Goal: Transaction & Acquisition: Purchase product/service

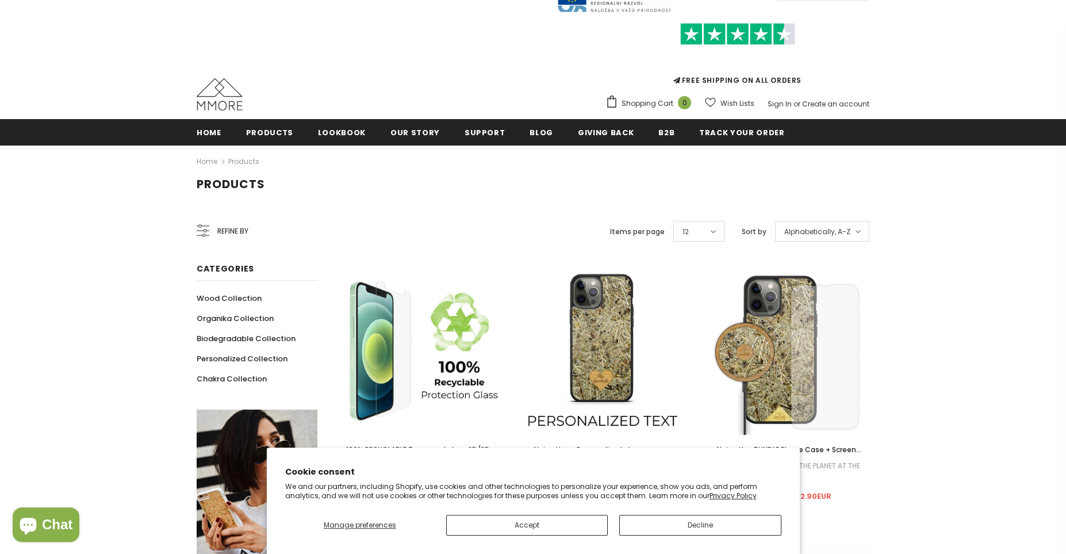
scroll to position [79, 0]
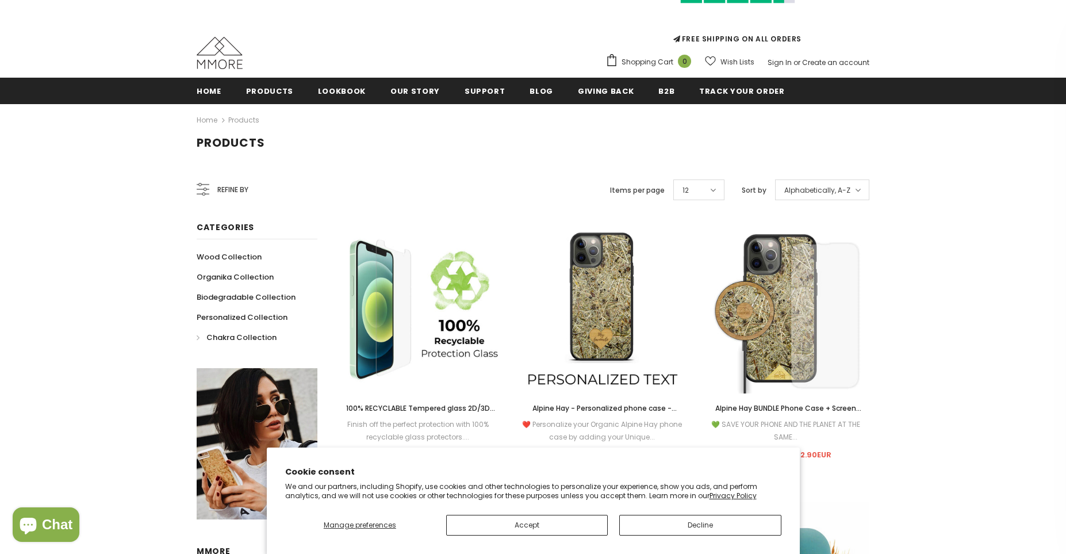
click at [236, 336] on span "Chakra Collection" at bounding box center [241, 337] width 70 height 11
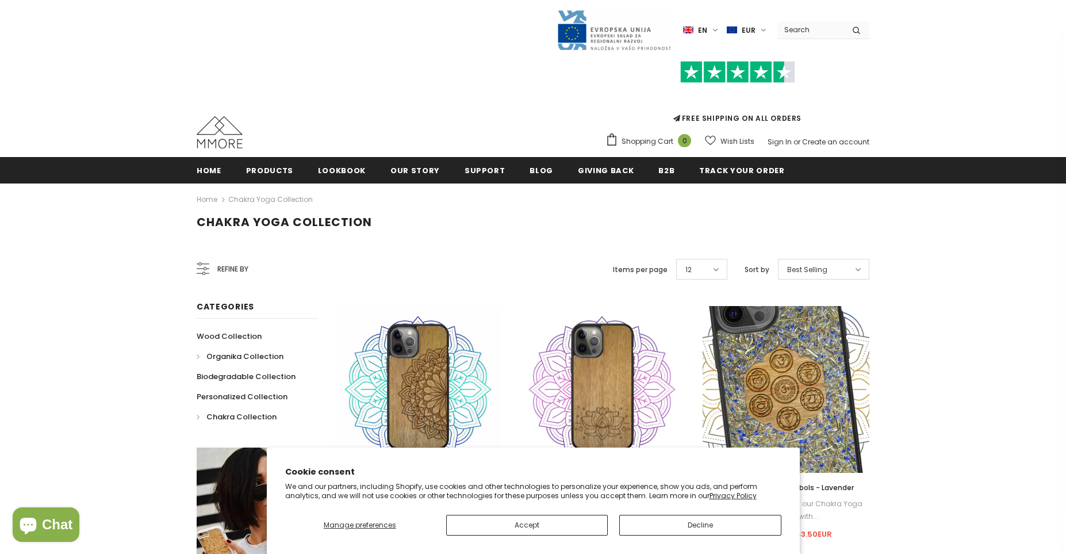
click at [234, 361] on span "Organika Collection" at bounding box center [244, 356] width 77 height 11
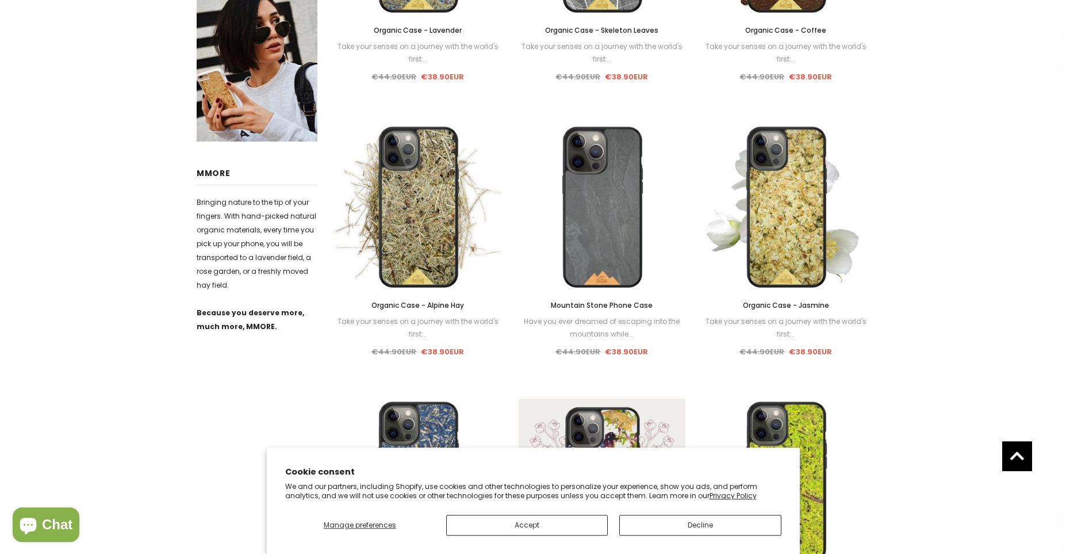
scroll to position [3, 0]
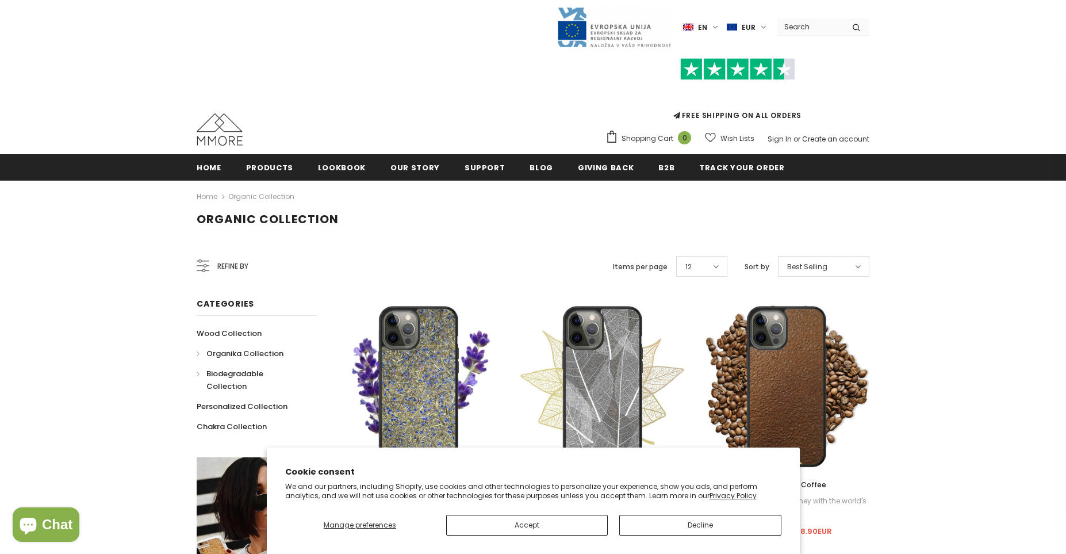
click at [228, 373] on span "Biodegradable Collection" at bounding box center [234, 380] width 57 height 24
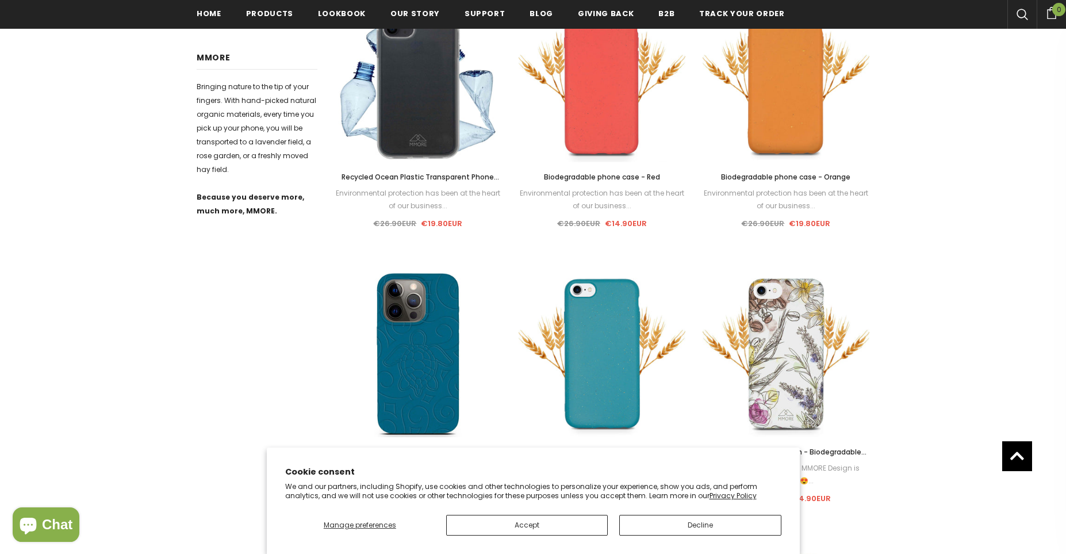
scroll to position [638, 0]
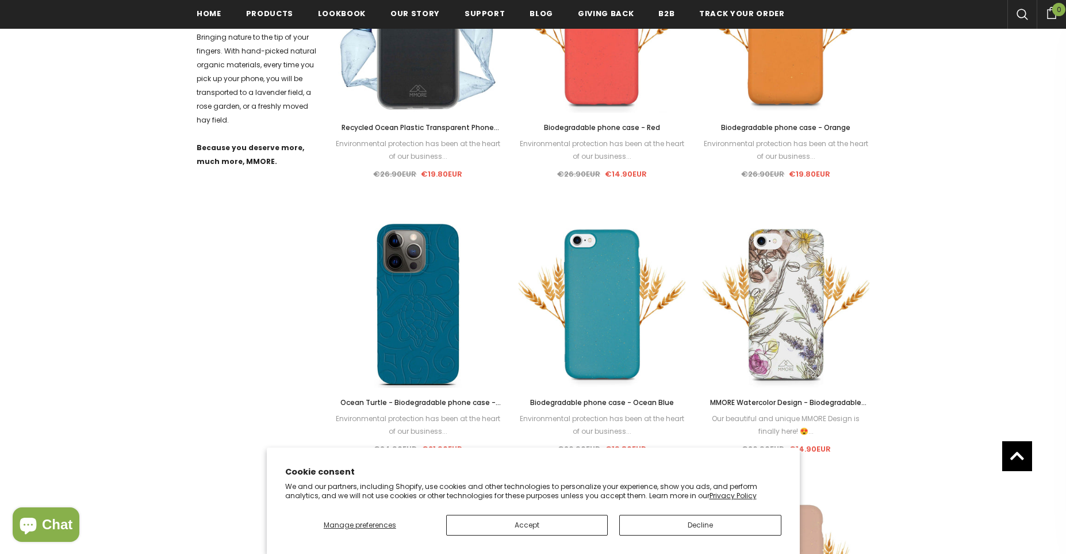
click at [208, 322] on div "Refine by Categories Wood Collection Organika Collection Biodegradable Collecti…" at bounding box center [257, 220] width 138 height 1200
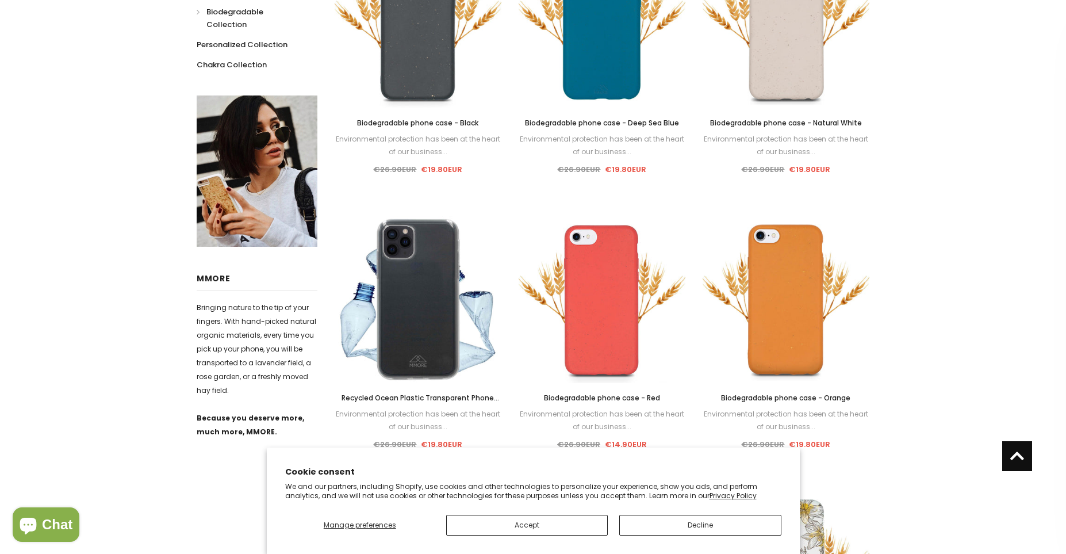
scroll to position [0, 0]
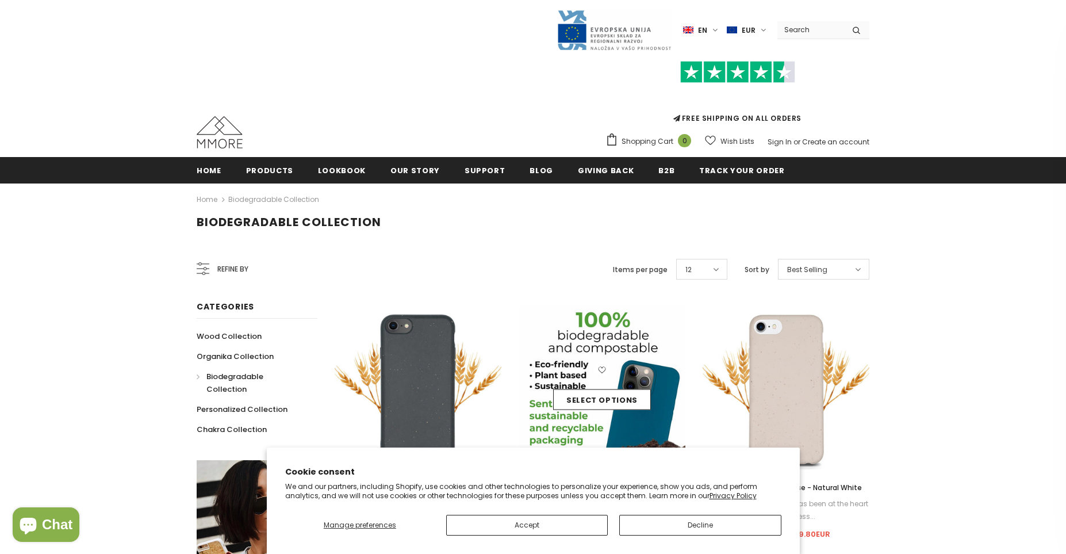
click at [628, 336] on img at bounding box center [602, 389] width 167 height 167
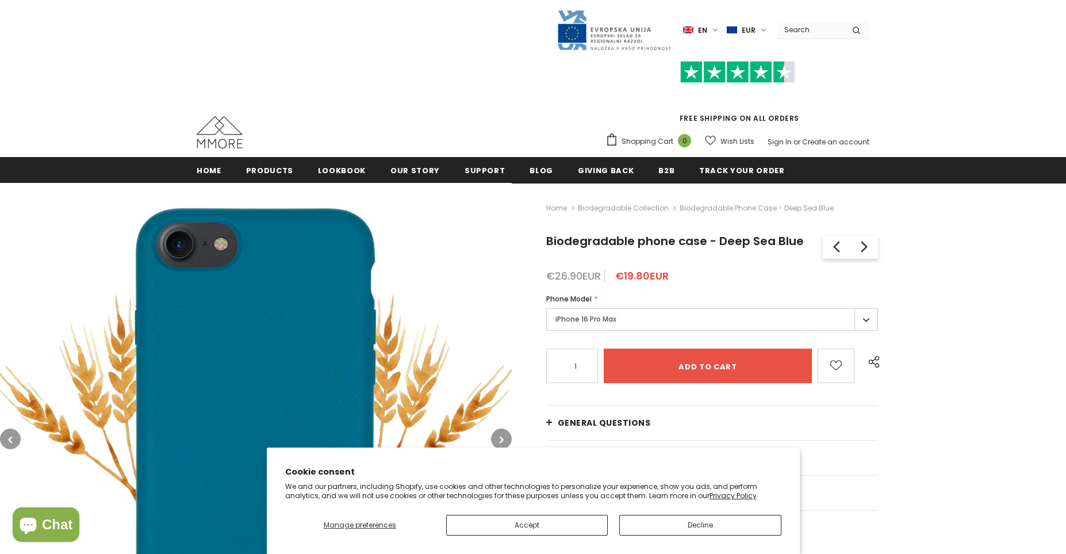
click at [608, 318] on label "iPhone 16 Pro Max" at bounding box center [712, 319] width 332 height 22
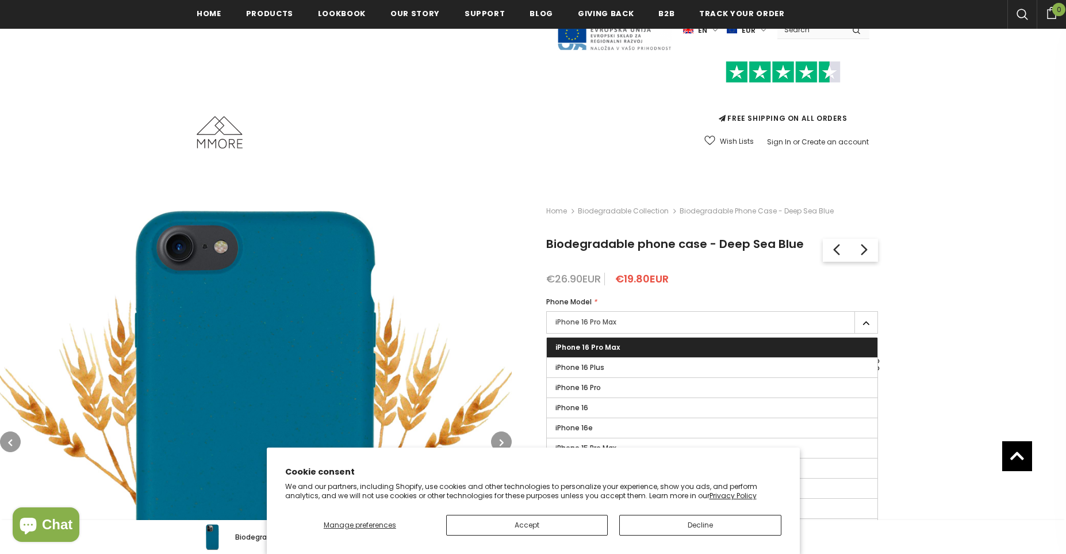
scroll to position [558, 0]
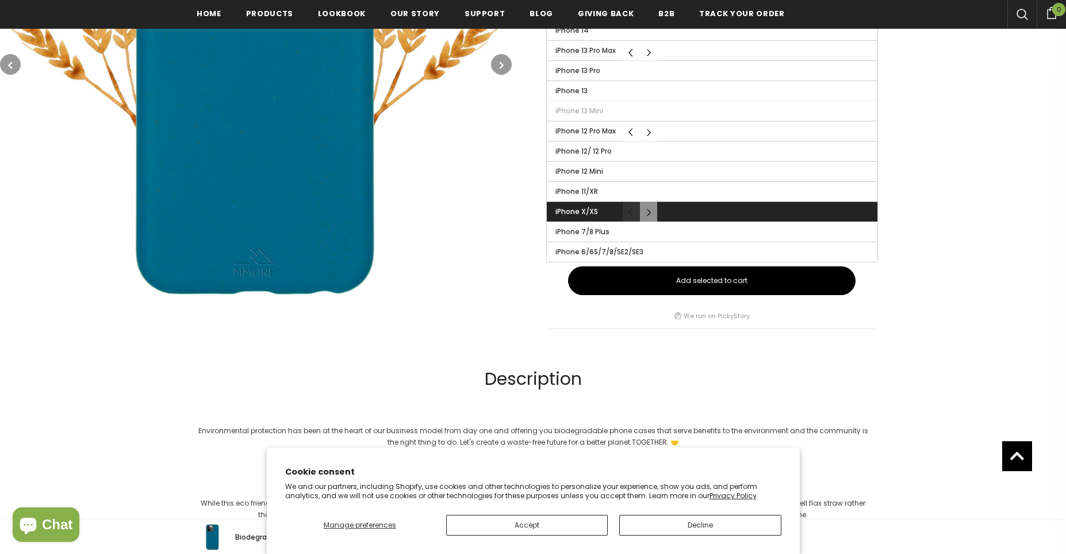
click at [594, 211] on span "iPhone X/XS" at bounding box center [577, 211] width 43 height 10
click at [0, 0] on input "iPhone X/XS" at bounding box center [0, 0] width 0 height 0
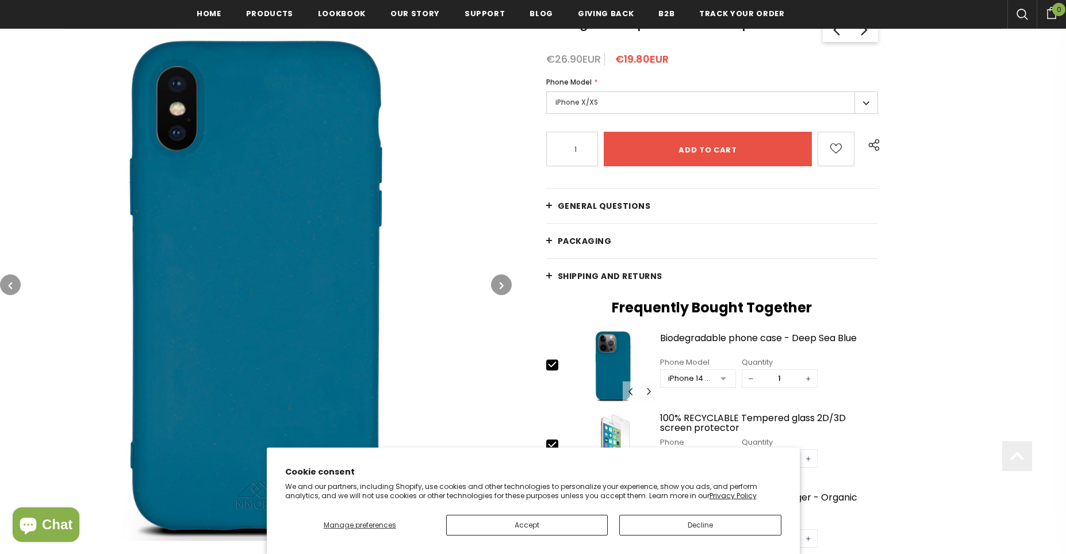
scroll to position [241, 0]
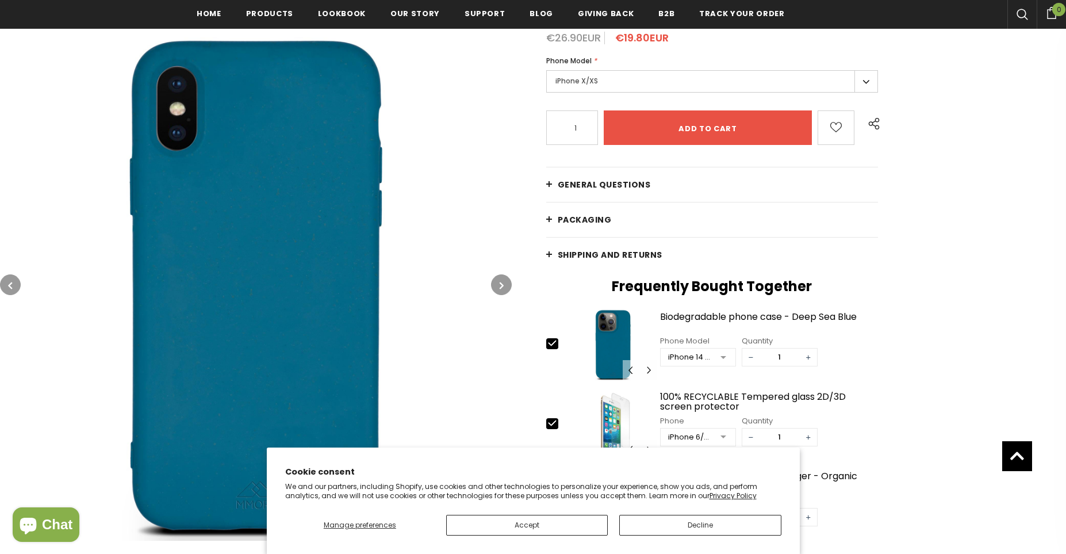
click at [580, 213] on link "PACKAGING" at bounding box center [712, 219] width 332 height 35
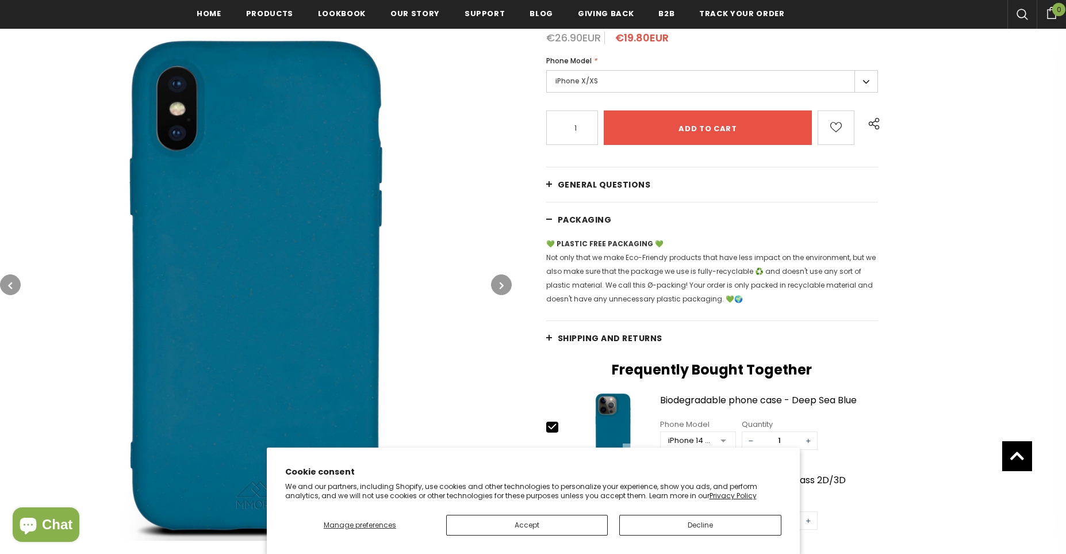
click at [580, 213] on link "PACKAGING" at bounding box center [712, 219] width 332 height 35
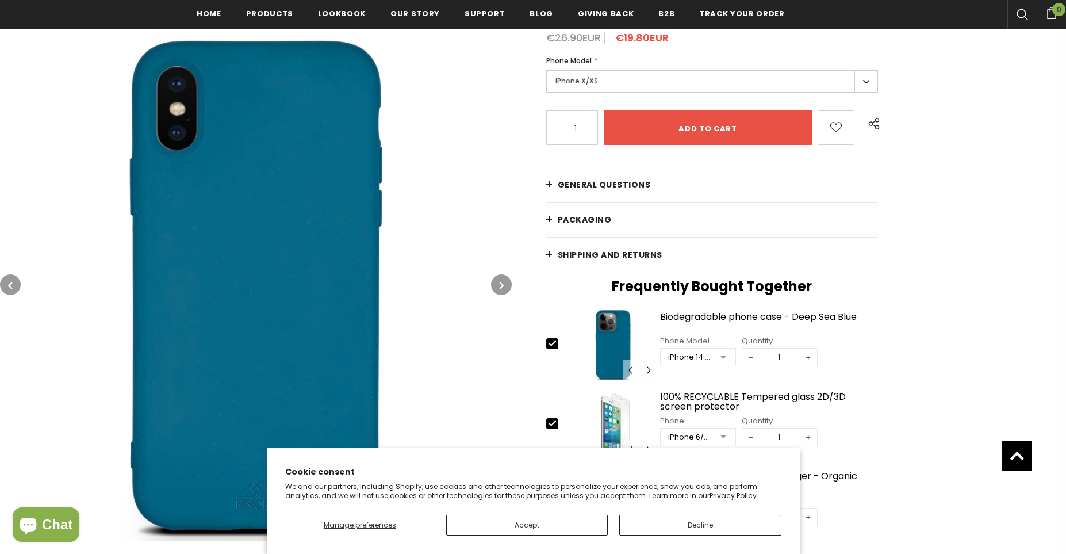
click at [568, 256] on span "Shipping and returns" at bounding box center [610, 255] width 105 height 12
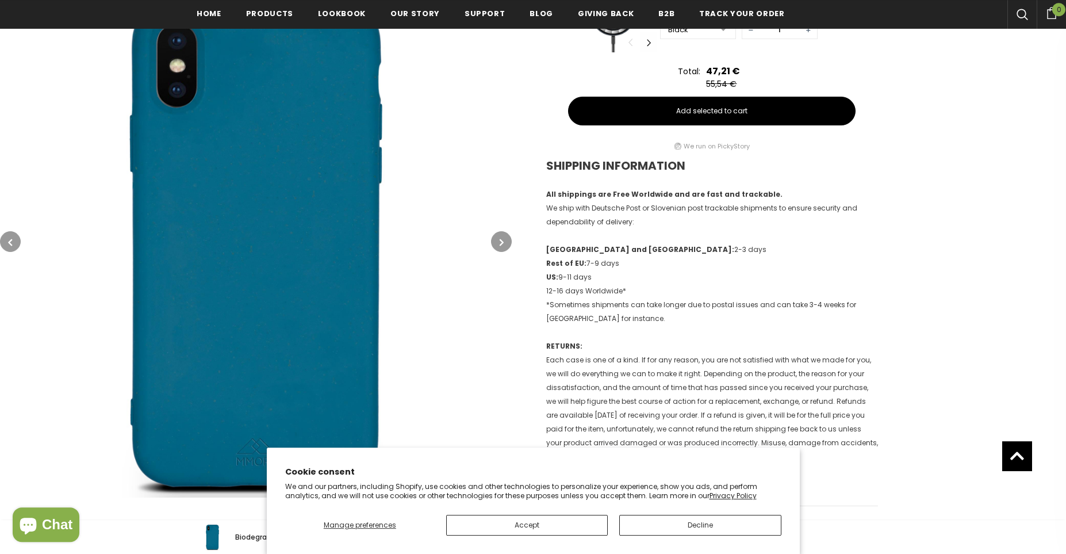
scroll to position [717, 0]
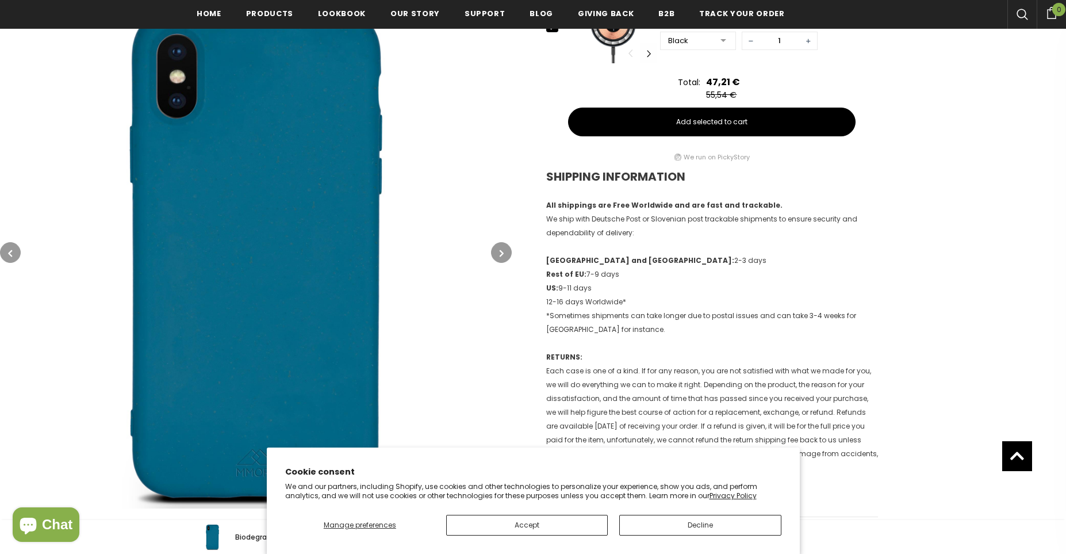
click at [504, 248] on button "button" at bounding box center [501, 252] width 21 height 21
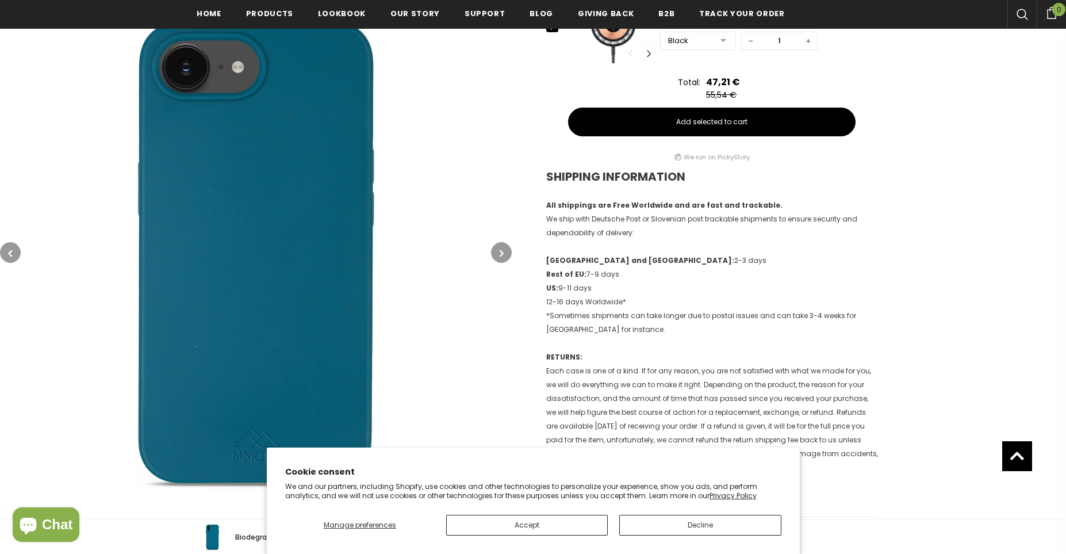
click at [504, 248] on button "button" at bounding box center [501, 252] width 21 height 21
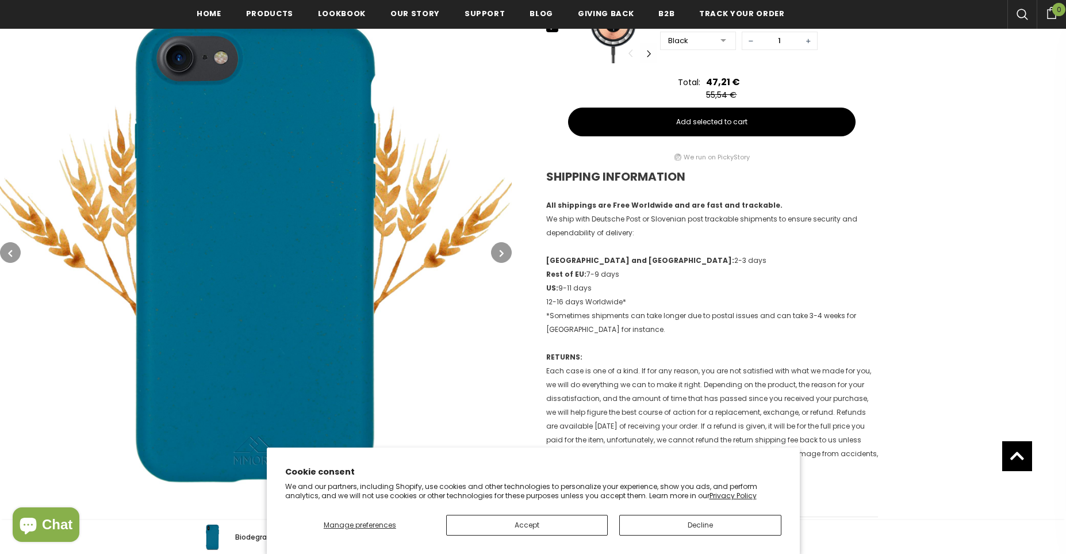
click at [504, 248] on button "button" at bounding box center [501, 252] width 21 height 21
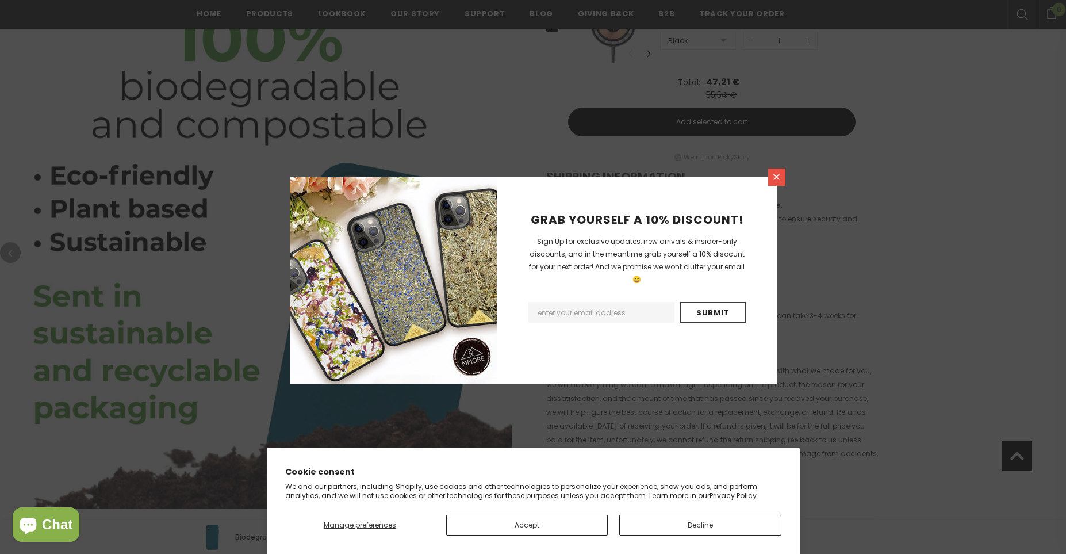
click at [775, 175] on icon at bounding box center [777, 177] width 6 height 6
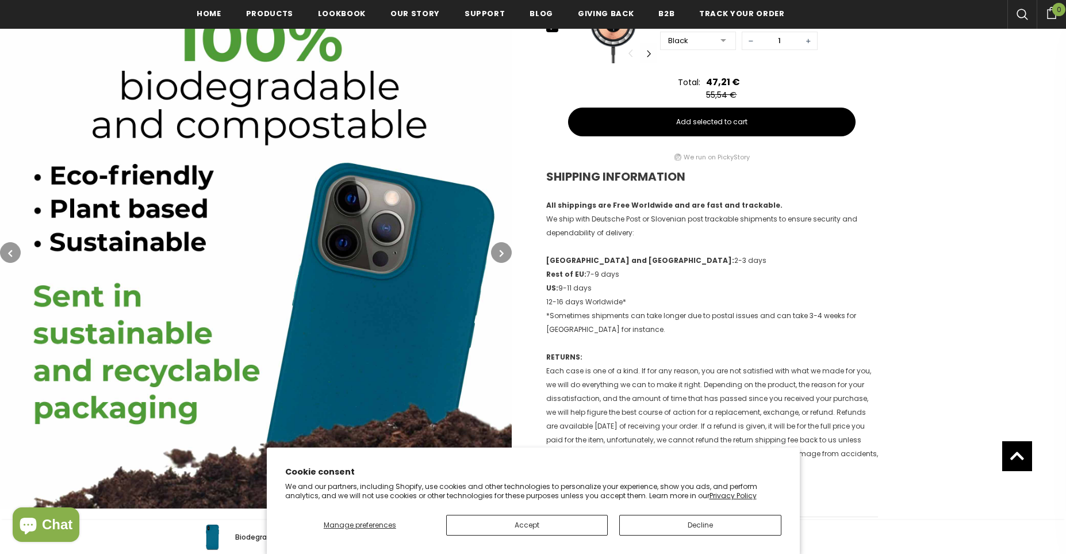
click at [501, 252] on icon "button" at bounding box center [502, 253] width 4 height 12
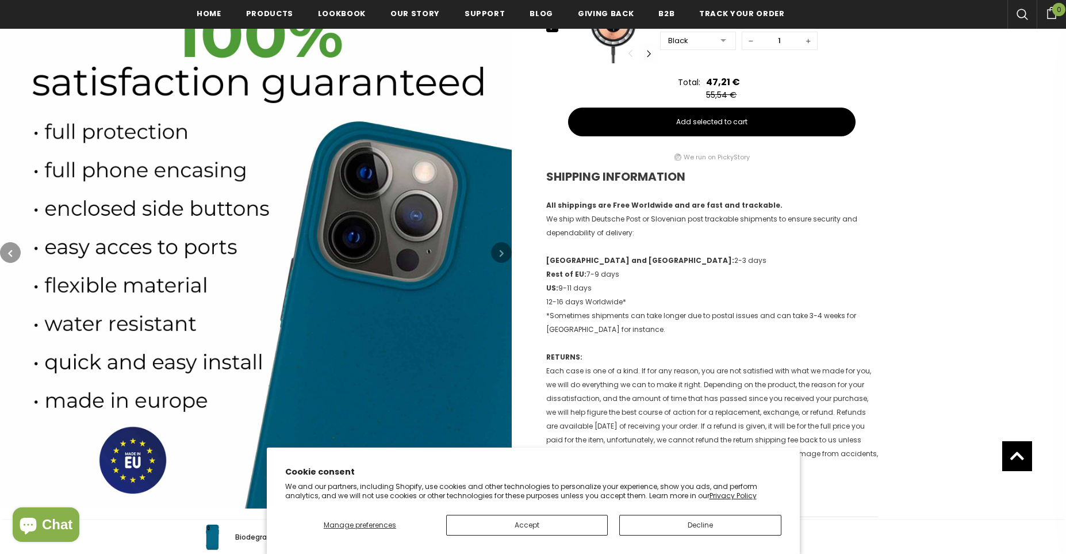
click at [501, 252] on icon "button" at bounding box center [502, 253] width 4 height 12
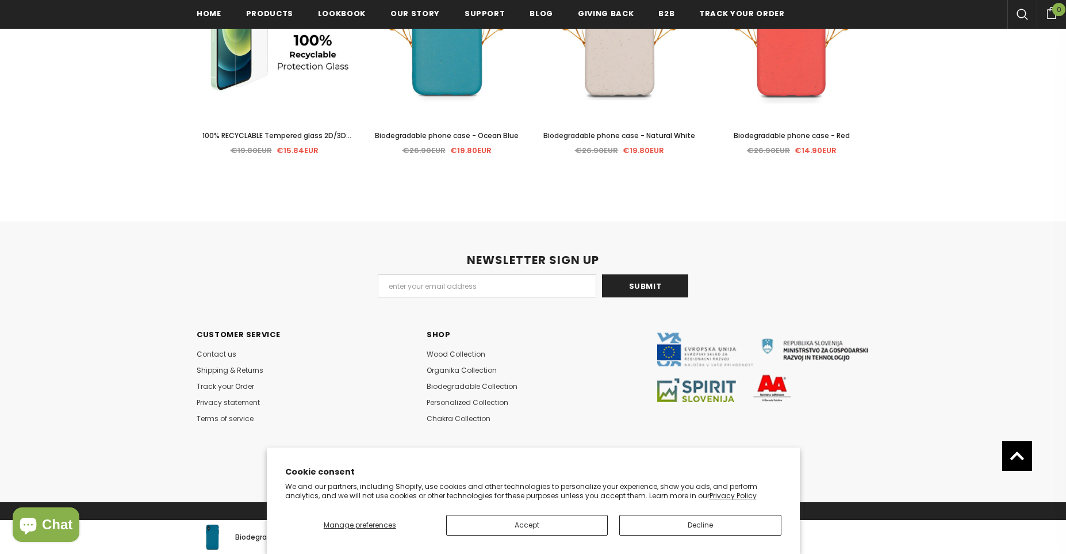
scroll to position [2880, 0]
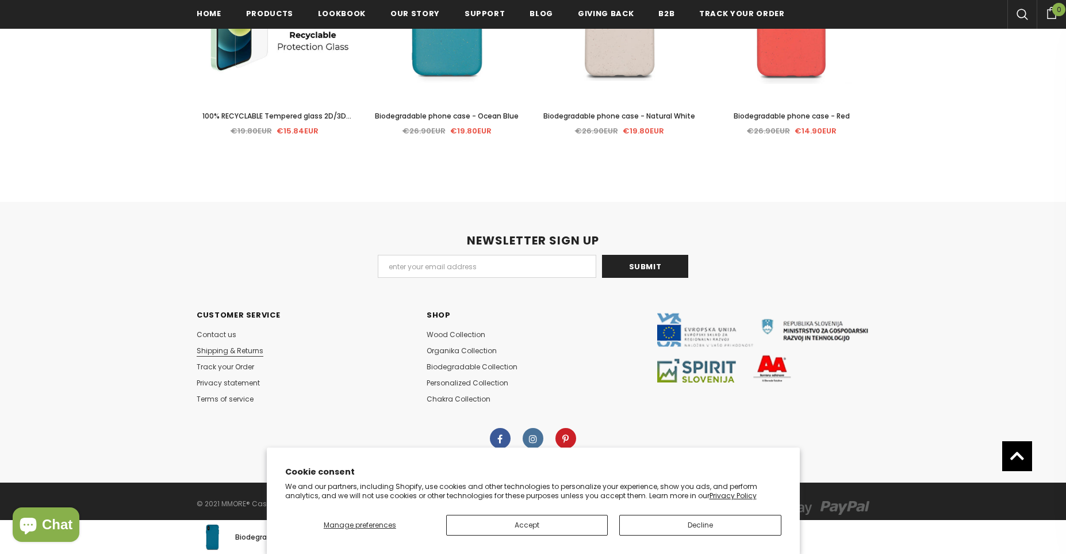
click at [240, 354] on span "Shipping & Returns" at bounding box center [230, 351] width 67 height 10
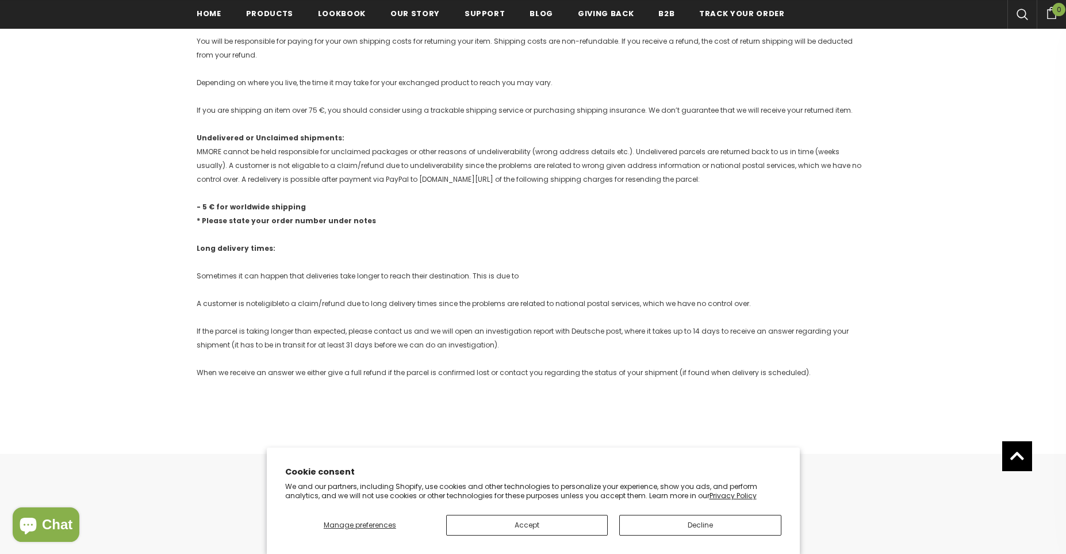
scroll to position [1032, 0]
